Goal: Check status: Check status

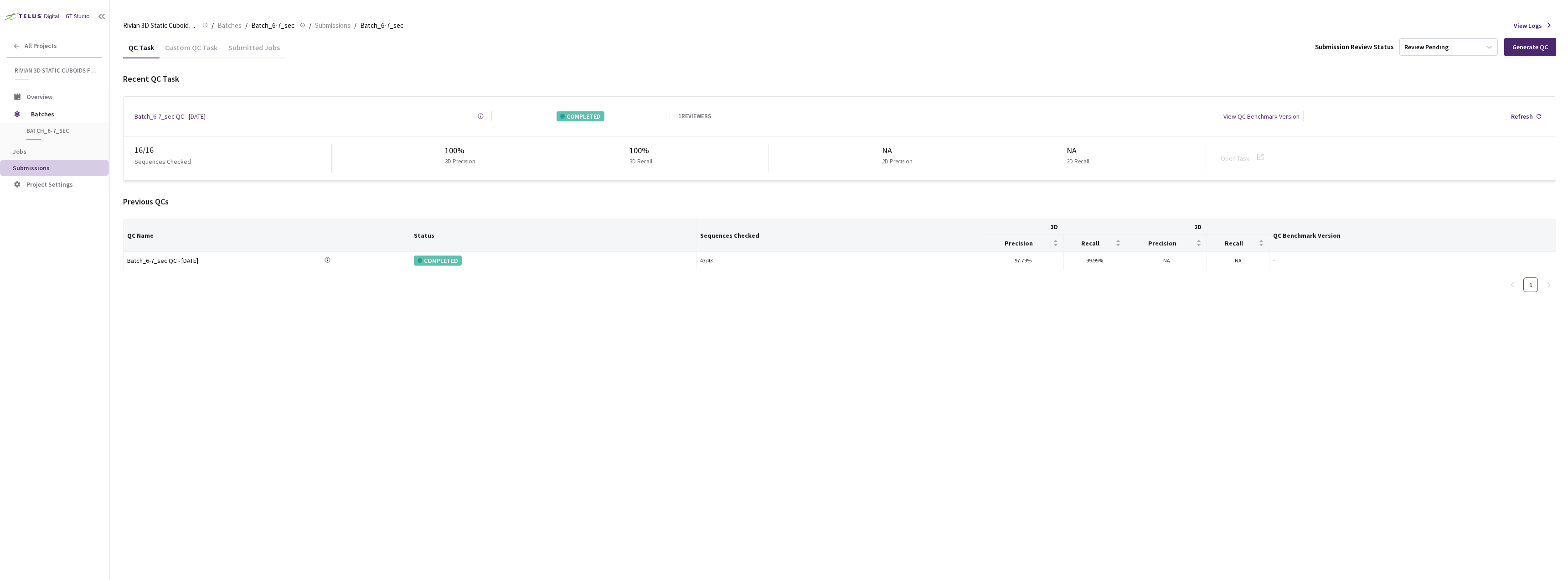
drag, startPoint x: 316, startPoint y: 409, endPoint x: 469, endPoint y: 11, distance: 426.4
click at [316, 409] on div "QC Task Custom QC Task Submitted Jobs Submission Review Status Review Pending G…" at bounding box center [840, 307] width 1433 height 543
click at [386, 378] on div "QC Task Custom QC Task Submitted Jobs Submission Review Status Review Pending R…" at bounding box center [840, 307] width 1433 height 543
